Goal: Transaction & Acquisition: Subscribe to service/newsletter

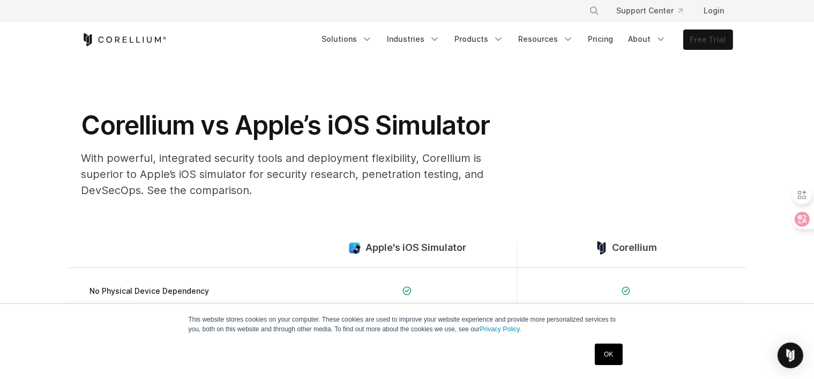
click at [707, 47] on link "Free Trial" at bounding box center [708, 39] width 49 height 19
